Goal: Check status: Check status

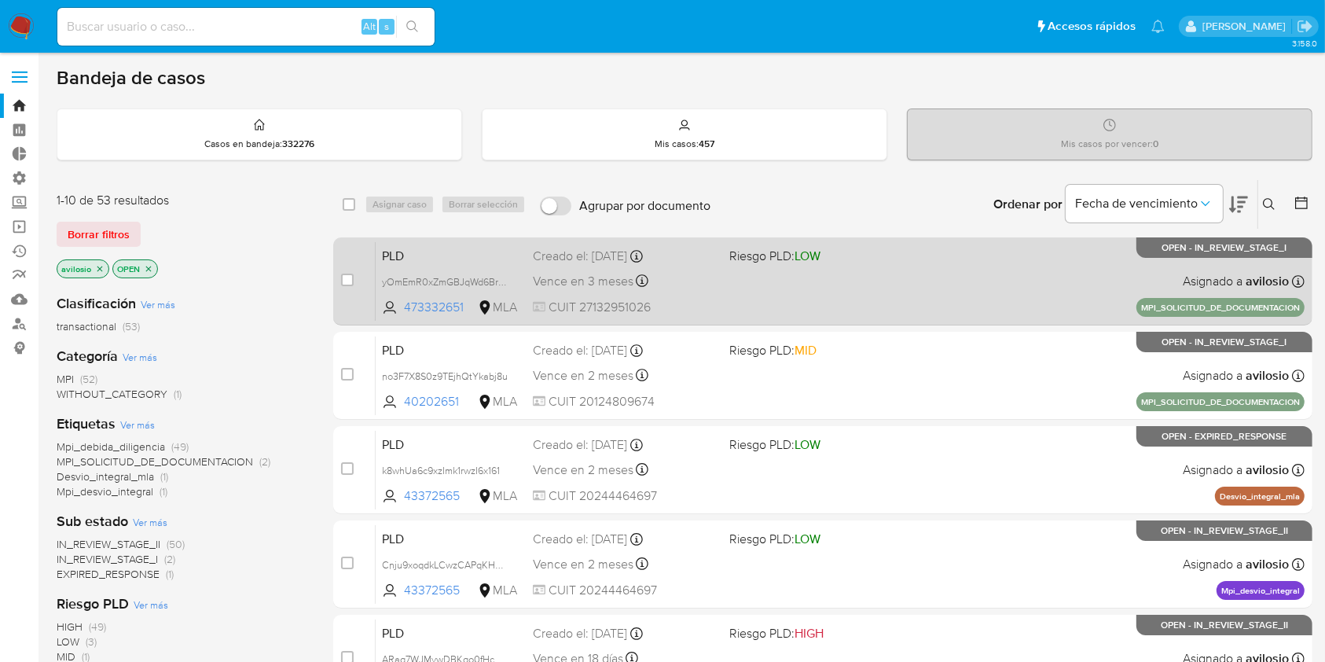
click at [444, 266] on div "PLD yOmEmR0xZmGBJqWd6BrQewgJ 473332651 MLA Riesgo PLD: LOW Creado el: 02/09/202…" at bounding box center [840, 280] width 929 height 79
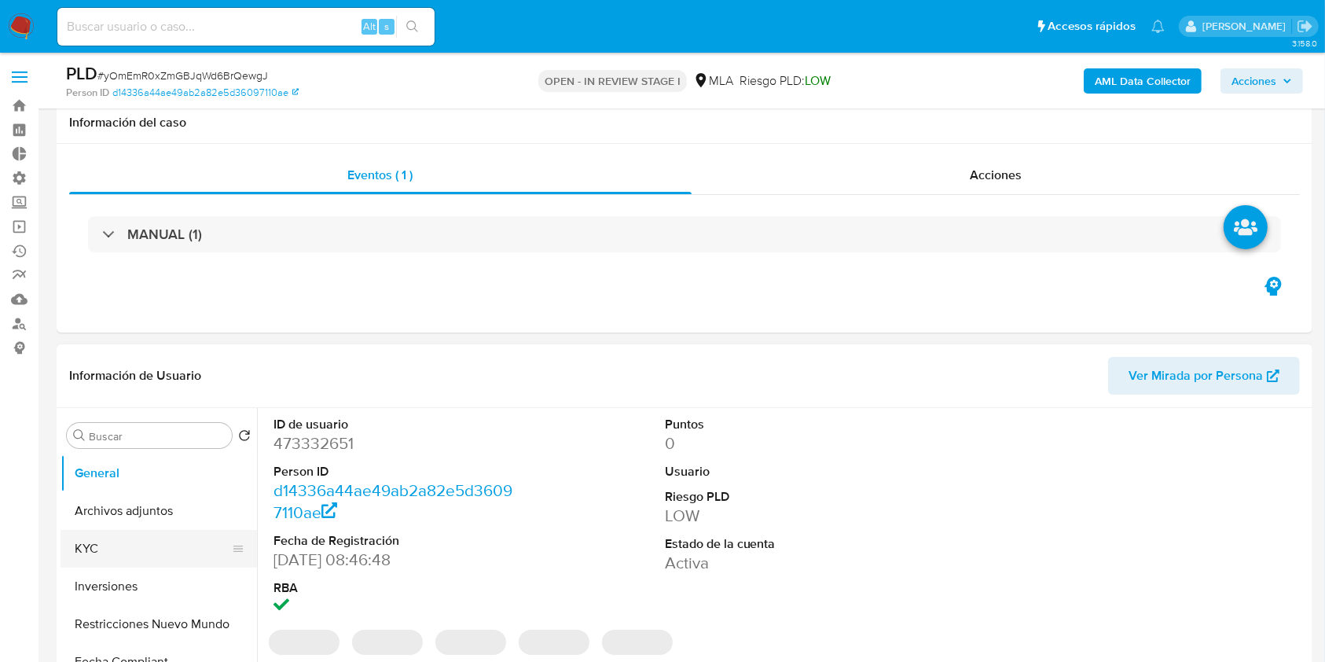
scroll to position [177, 0]
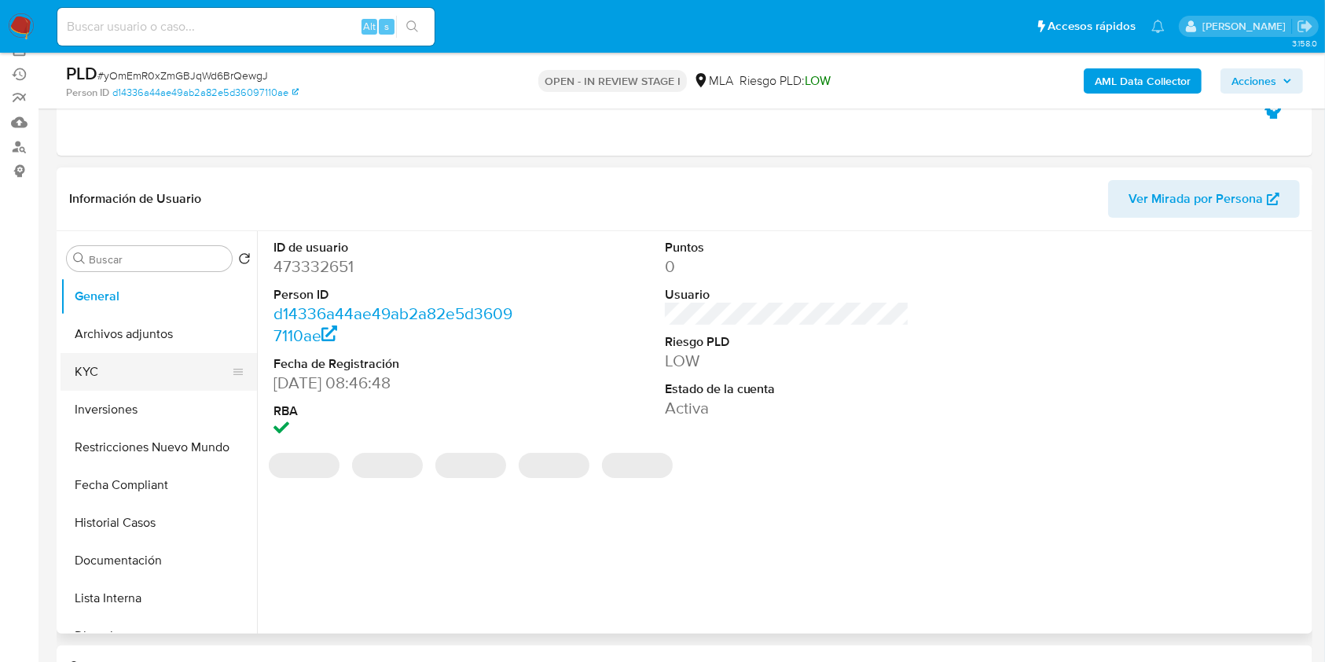
click at [116, 374] on button "KYC" at bounding box center [153, 372] width 184 height 38
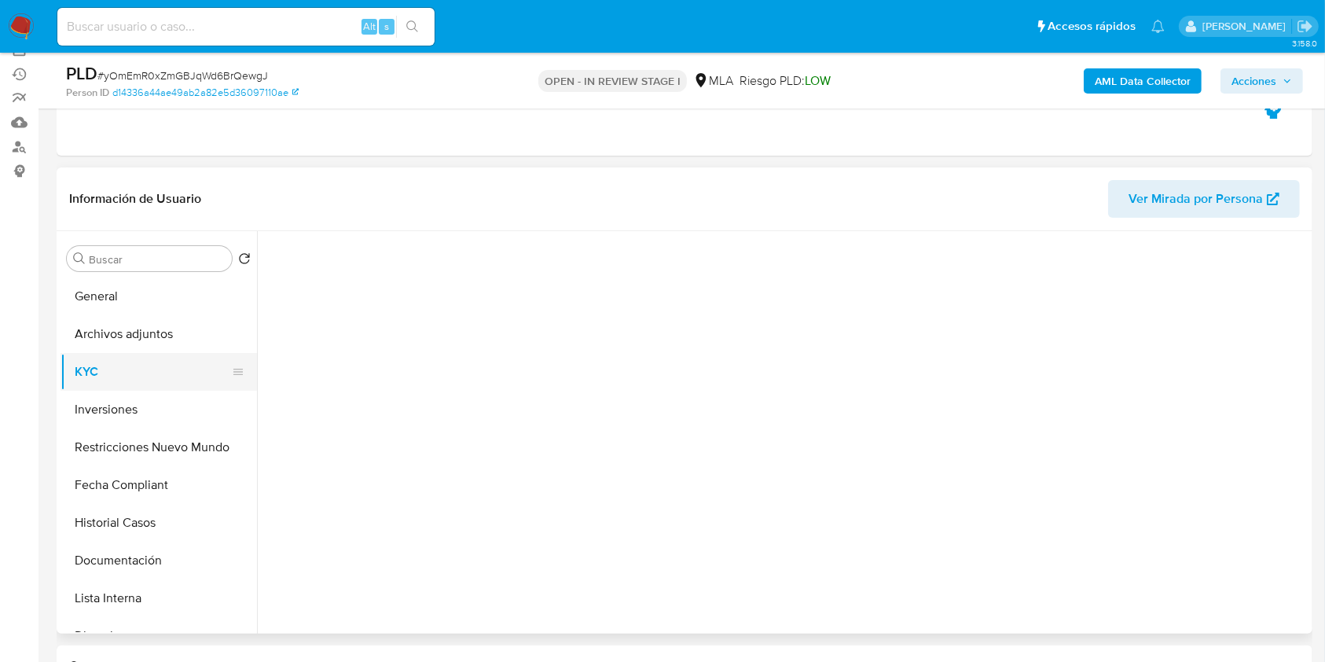
select select "10"
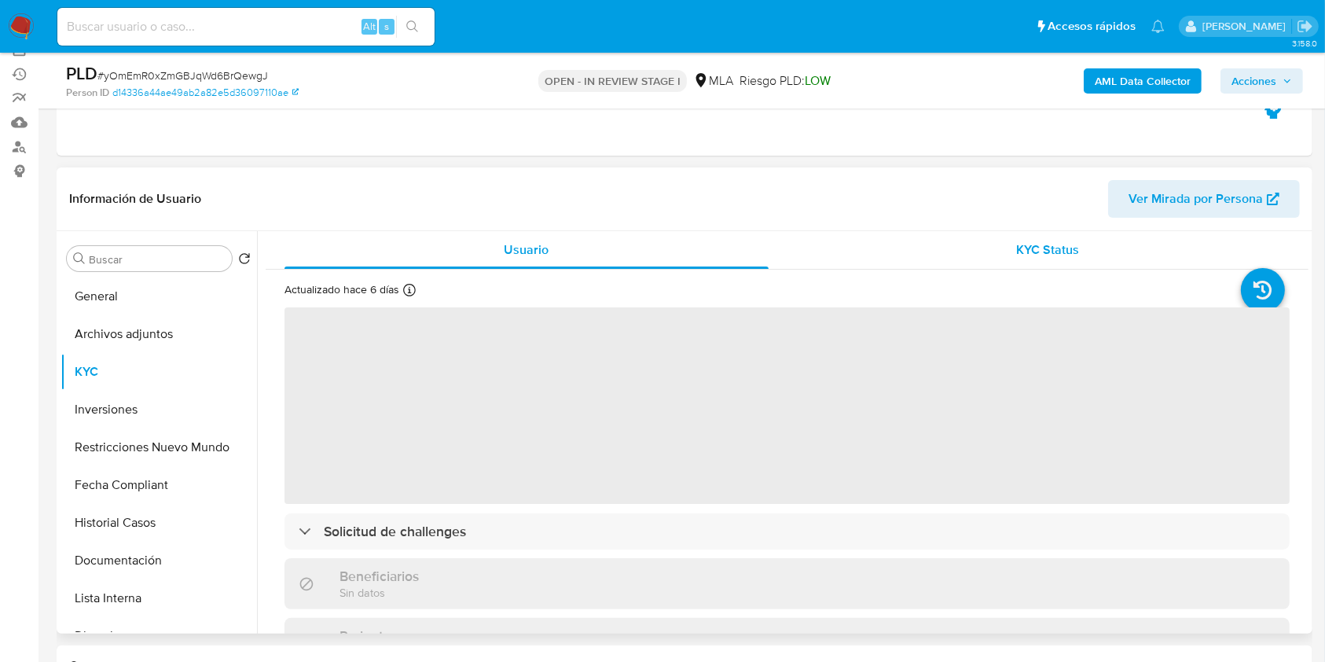
click at [1095, 238] on div "KYC Status" at bounding box center [1048, 250] width 484 height 38
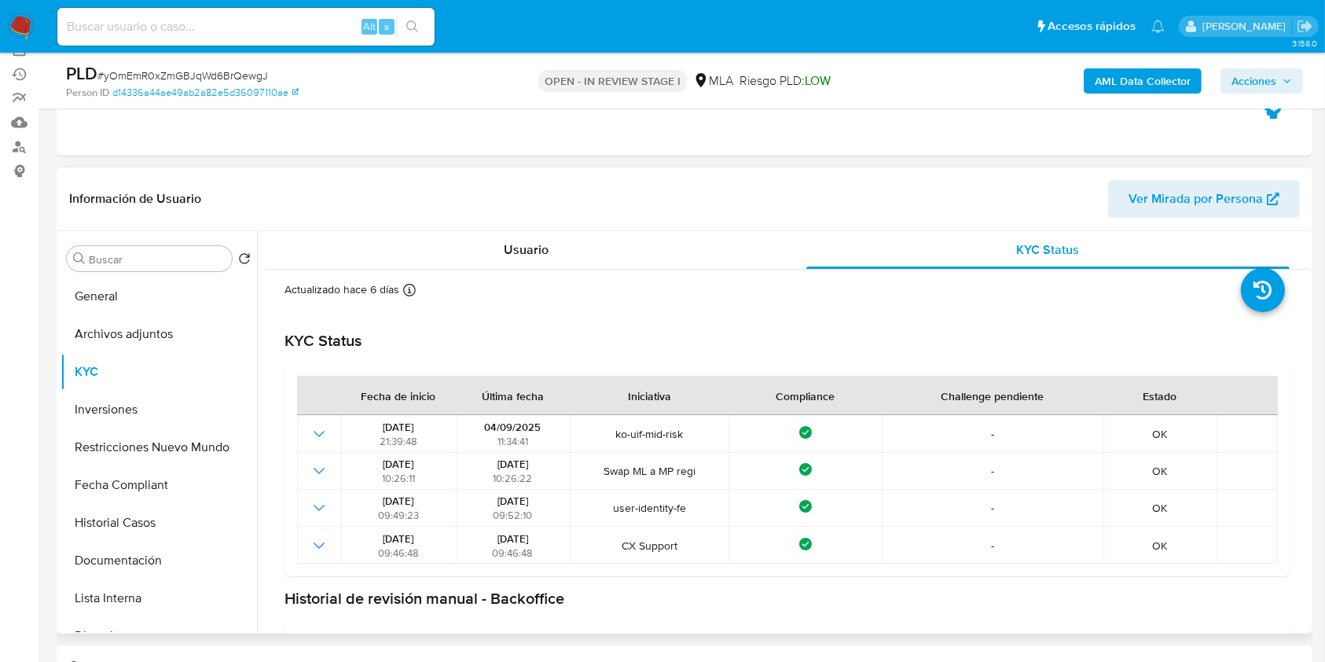
scroll to position [101, 0]
